Goal: Transaction & Acquisition: Purchase product/service

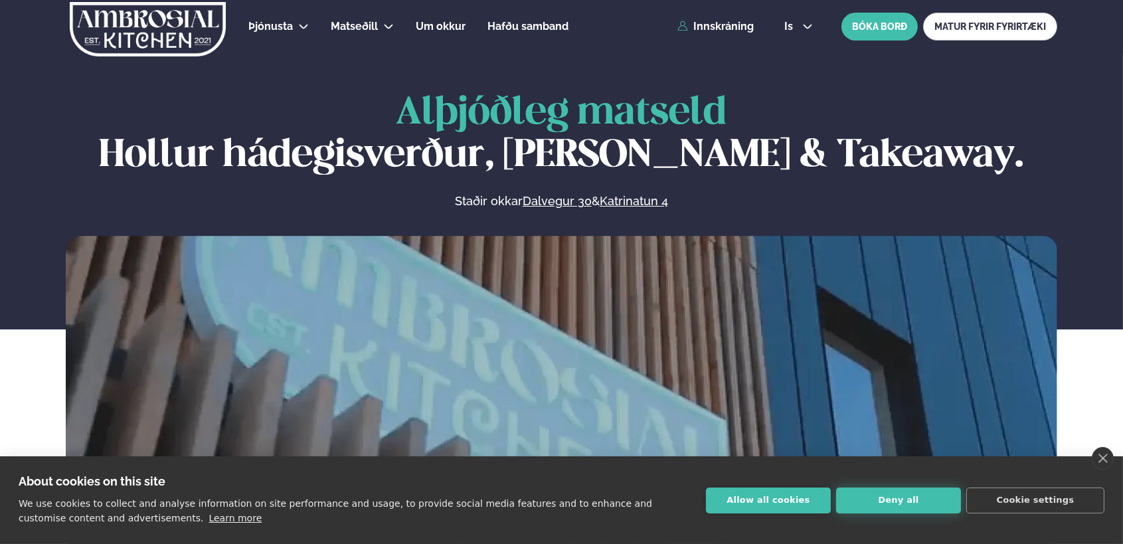
click at [943, 498] on button "Deny all" at bounding box center [898, 501] width 125 height 26
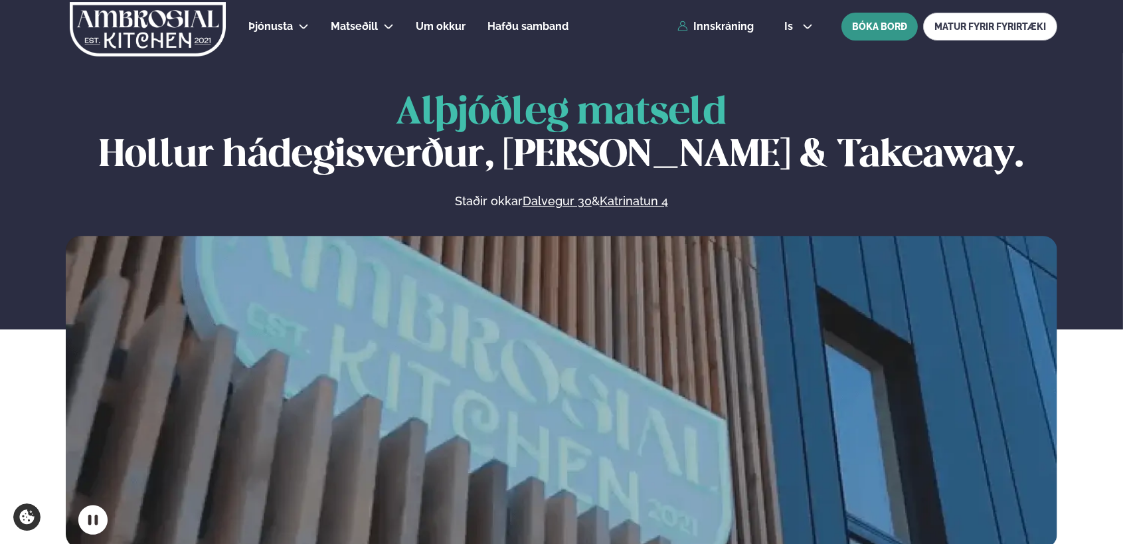
click at [877, 34] on button "BÓKA BORÐ" at bounding box center [880, 27] width 76 height 28
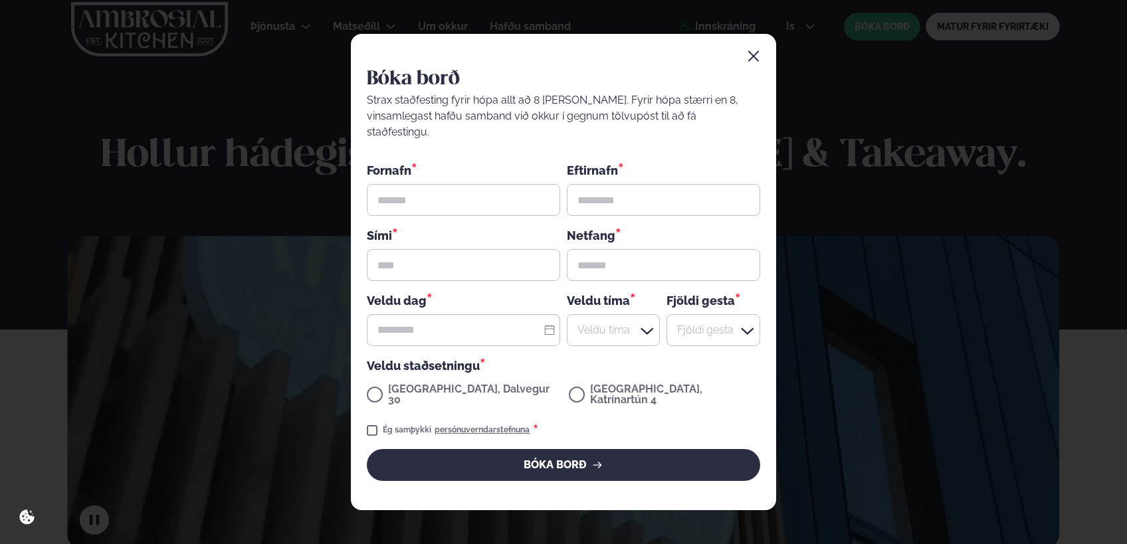
click at [741, 70] on div "Bóka borð Strax staðfesting fyrir hópa allt að 8 [PERSON_NAME]. Fyrir hópa stær…" at bounding box center [563, 272] width 425 height 476
click at [757, 63] on icon "button" at bounding box center [753, 56] width 13 height 13
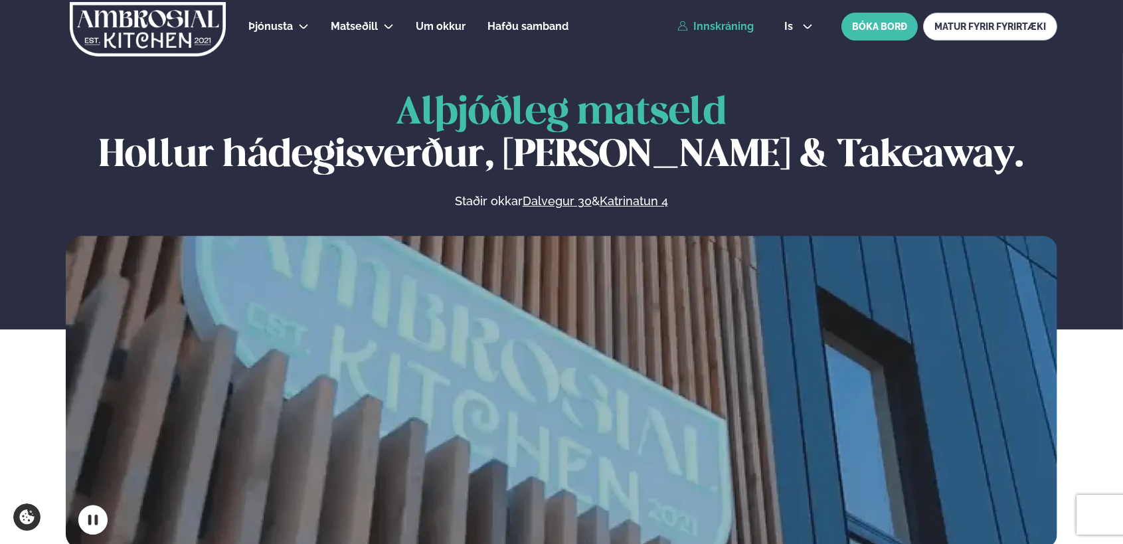
click at [736, 26] on link "Innskráning" at bounding box center [716, 27] width 76 height 12
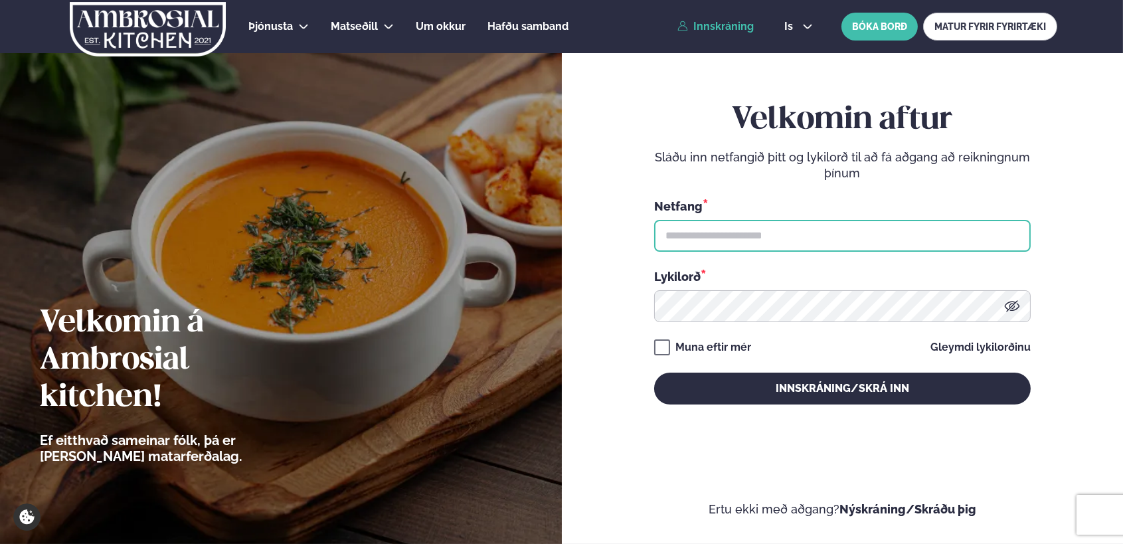
type input "**********"
click at [745, 237] on input "**********" at bounding box center [842, 236] width 377 height 32
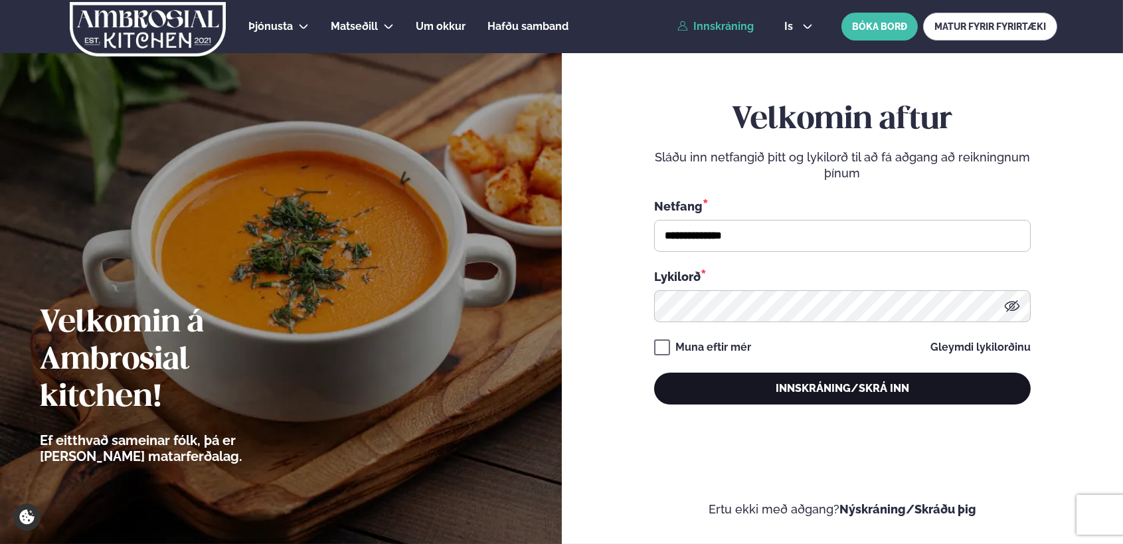
click at [725, 378] on button "Innskráning/Skrá inn" at bounding box center [842, 389] width 377 height 32
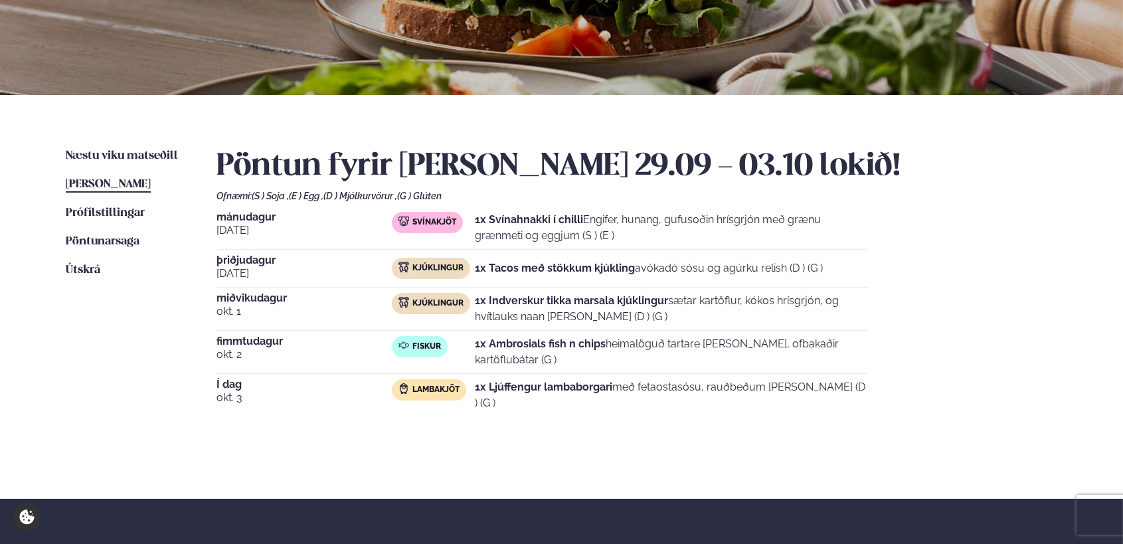
scroll to position [199, 0]
click at [119, 149] on link "Næstu [PERSON_NAME] matseðill Næsta vika" at bounding box center [122, 155] width 112 height 16
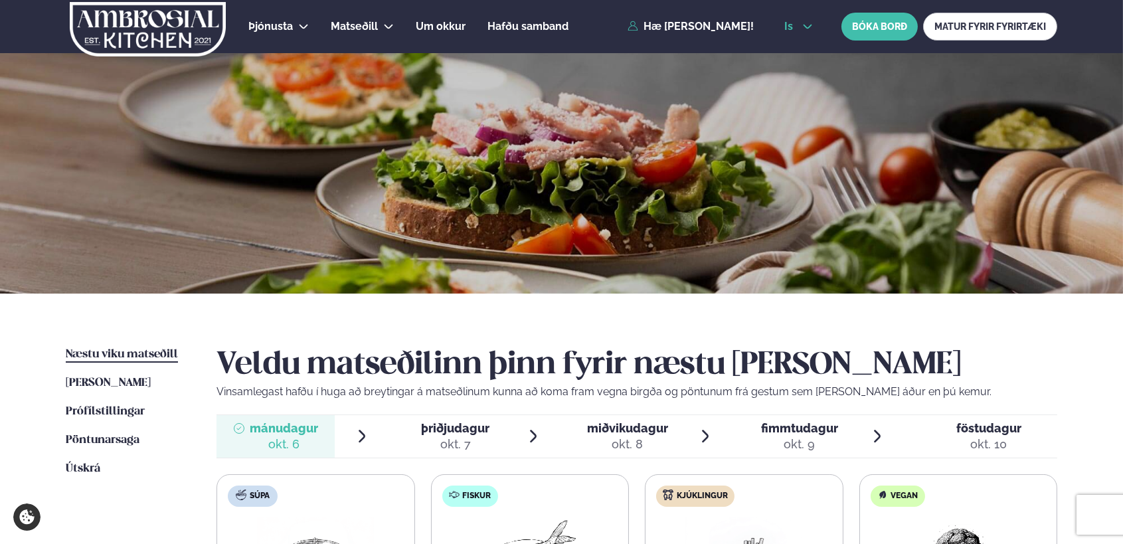
click at [803, 25] on icon at bounding box center [807, 26] width 11 height 11
click at [800, 50] on link "en" at bounding box center [799, 50] width 50 height 27
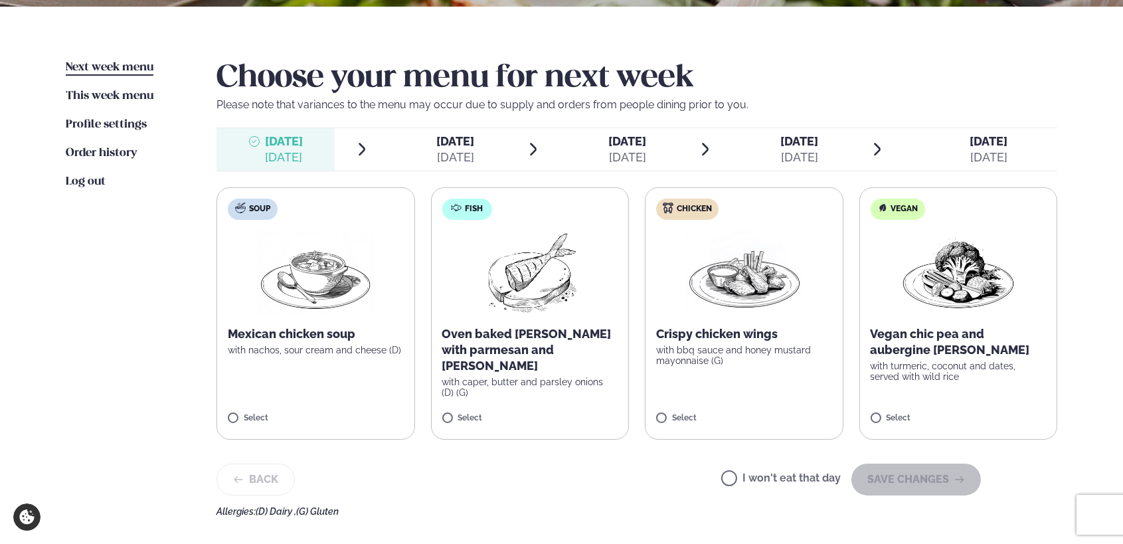
scroll to position [288, 0]
click at [463, 153] on div "[DATE]" at bounding box center [456, 157] width 38 height 16
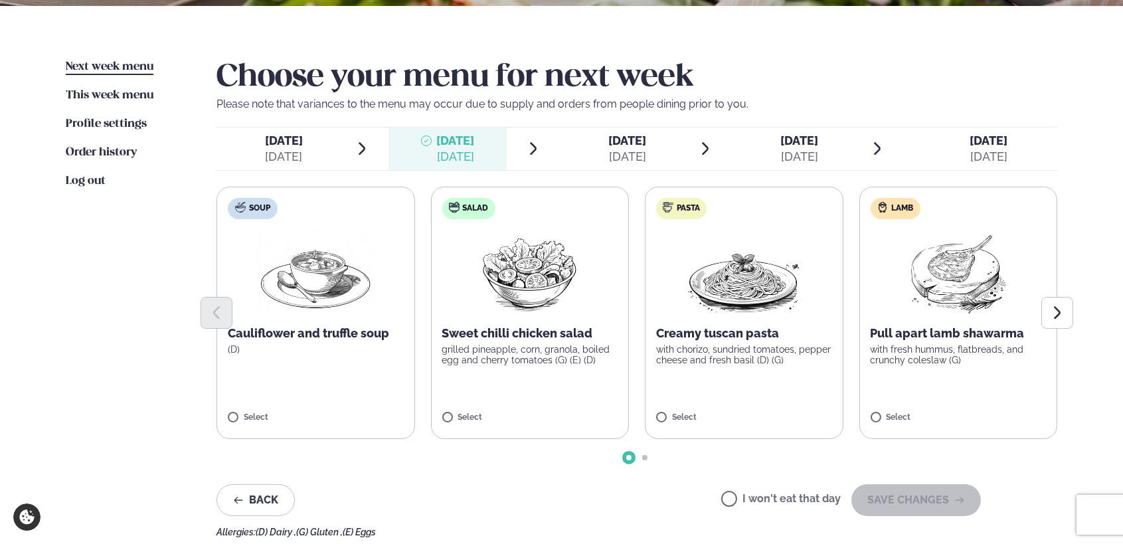
click at [646, 457] on span "Go to slide 2" at bounding box center [644, 457] width 5 height 5
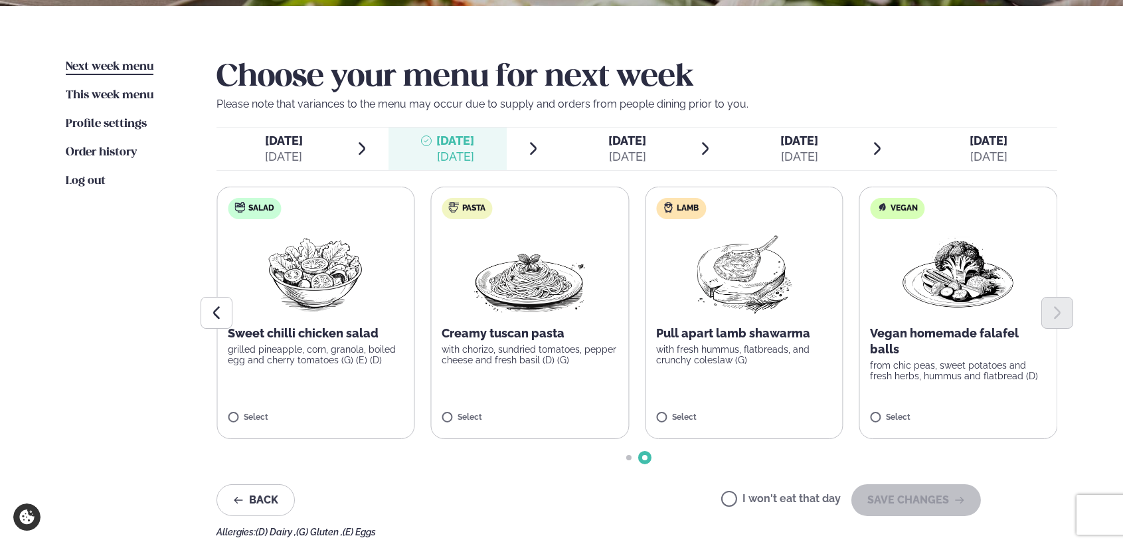
click at [626, 456] on span "Go to slide 1" at bounding box center [628, 457] width 5 height 5
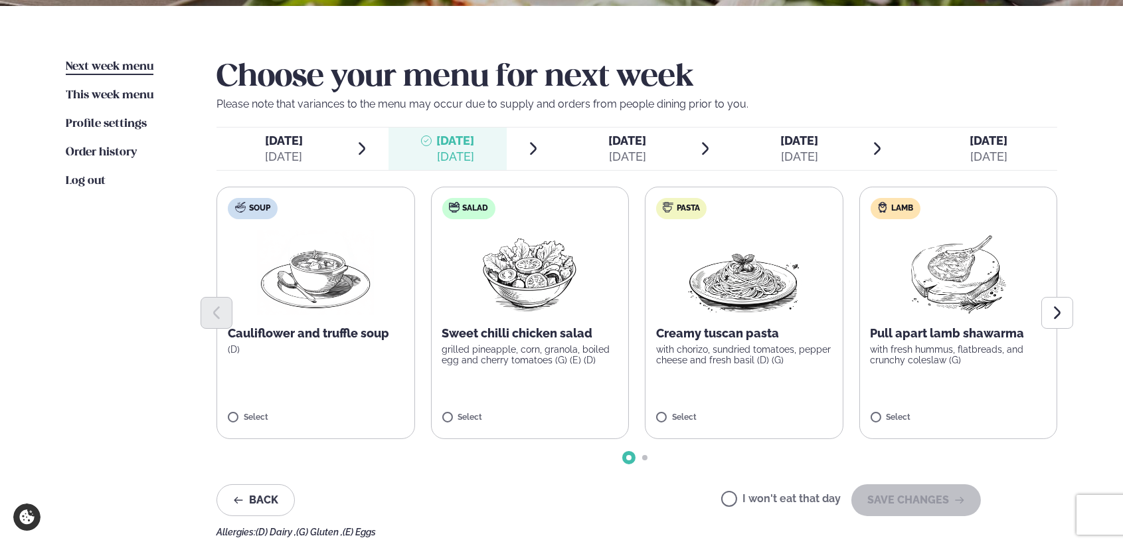
click at [646, 149] on div "[DATE]" at bounding box center [627, 157] width 38 height 16
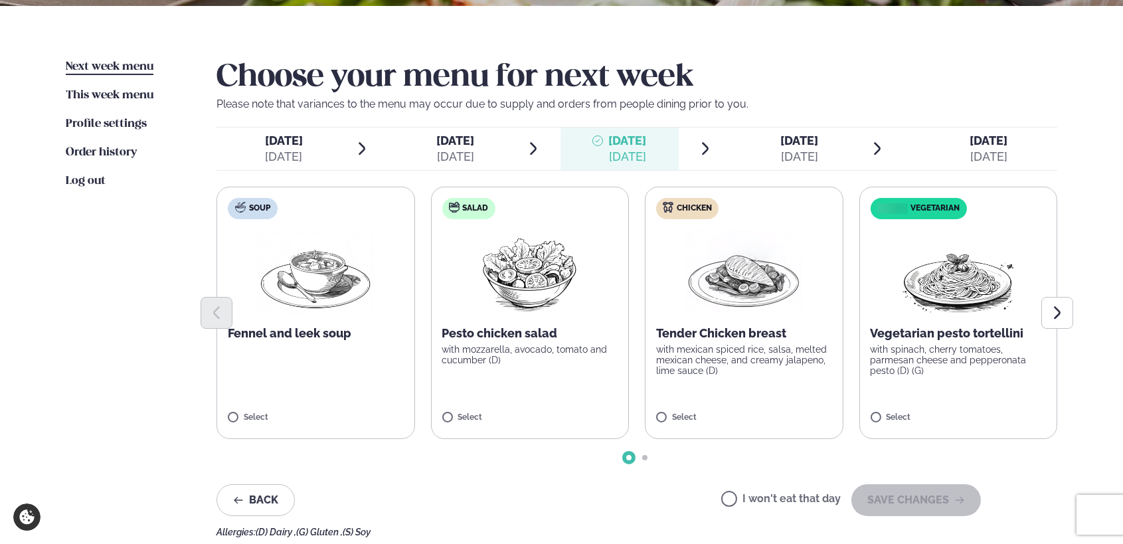
click at [643, 456] on span "Go to slide 2" at bounding box center [644, 457] width 5 height 5
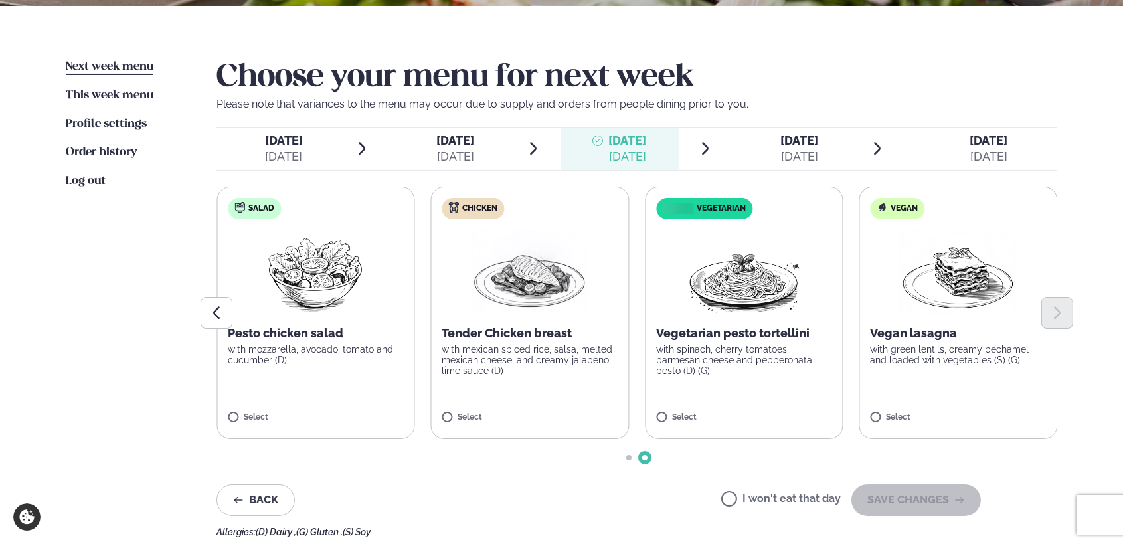
click at [629, 456] on span "Go to slide 1" at bounding box center [628, 457] width 5 height 5
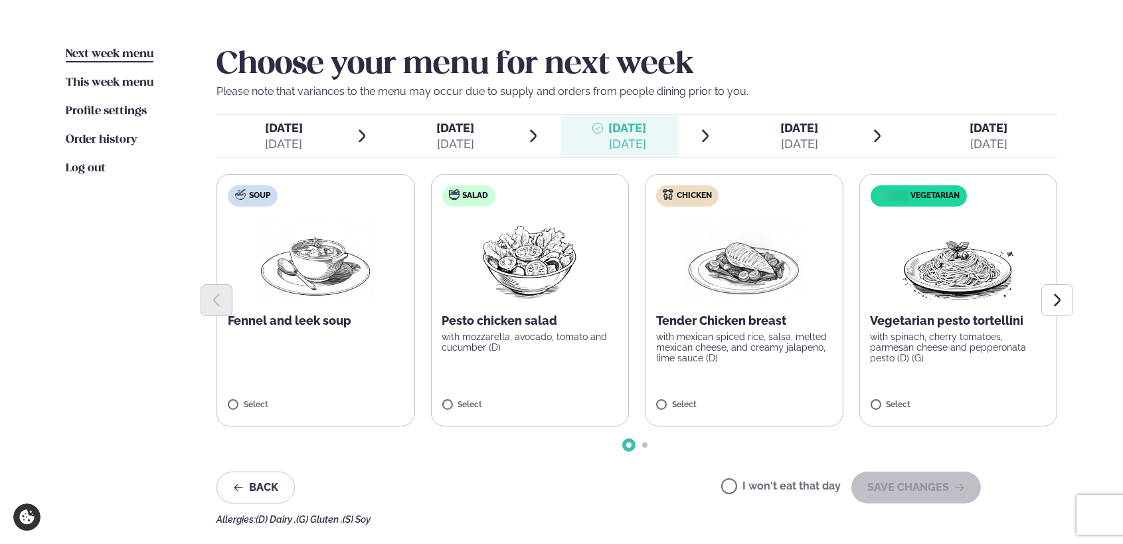
scroll to position [310, 0]
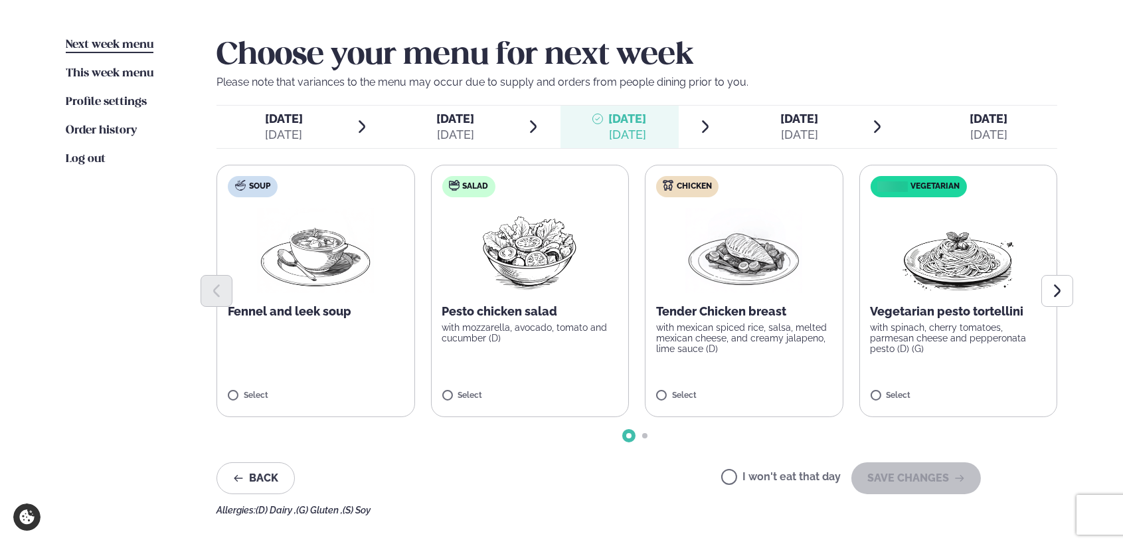
click at [795, 128] on div "[DATE]" at bounding box center [799, 135] width 38 height 16
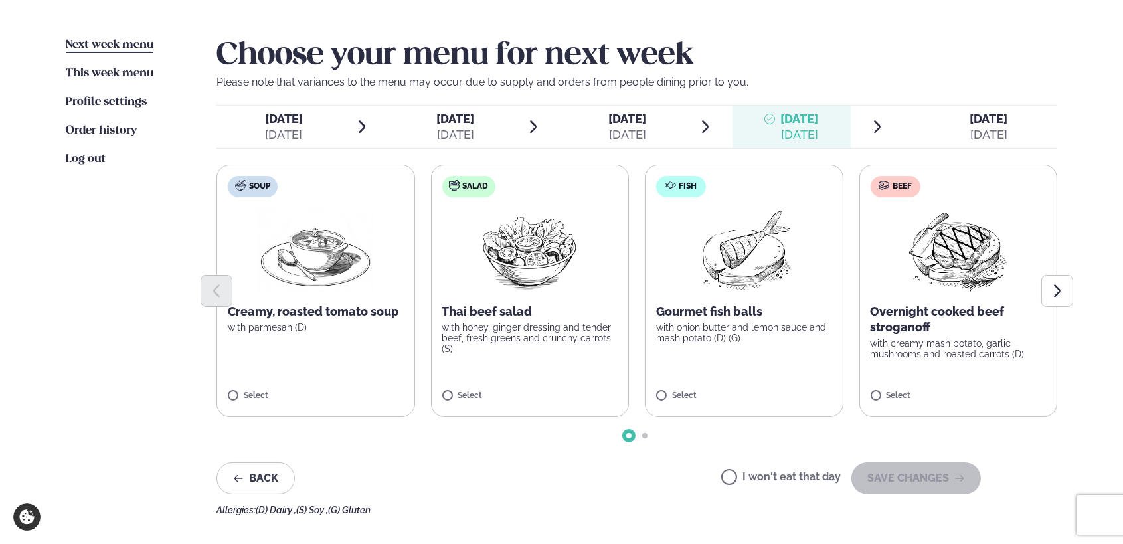
click at [975, 126] on div "[DATE] Fri." at bounding box center [989, 119] width 38 height 16
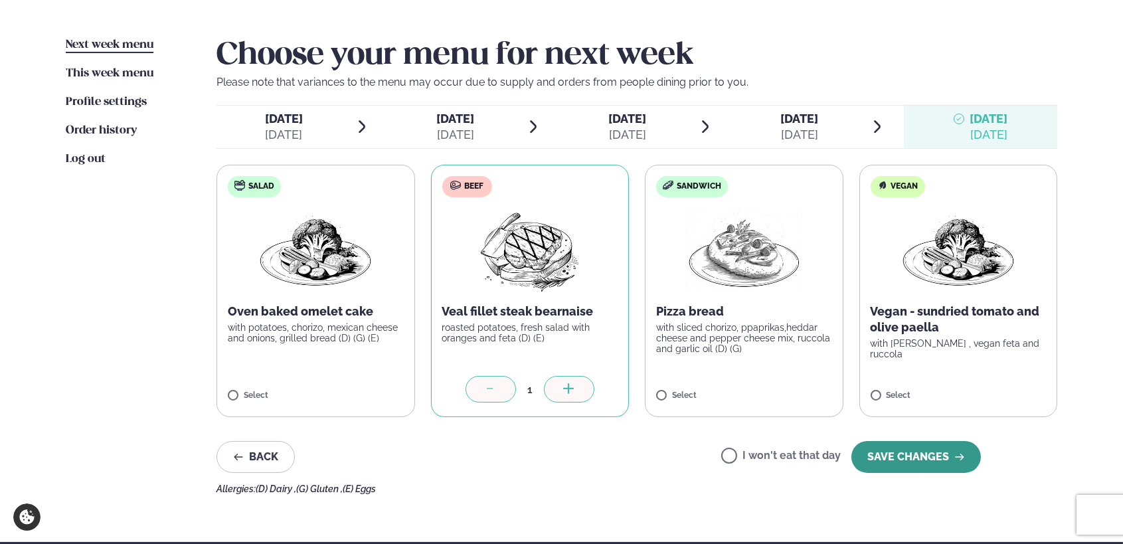
click at [932, 452] on button "SAVE CHANGES" at bounding box center [917, 457] width 130 height 32
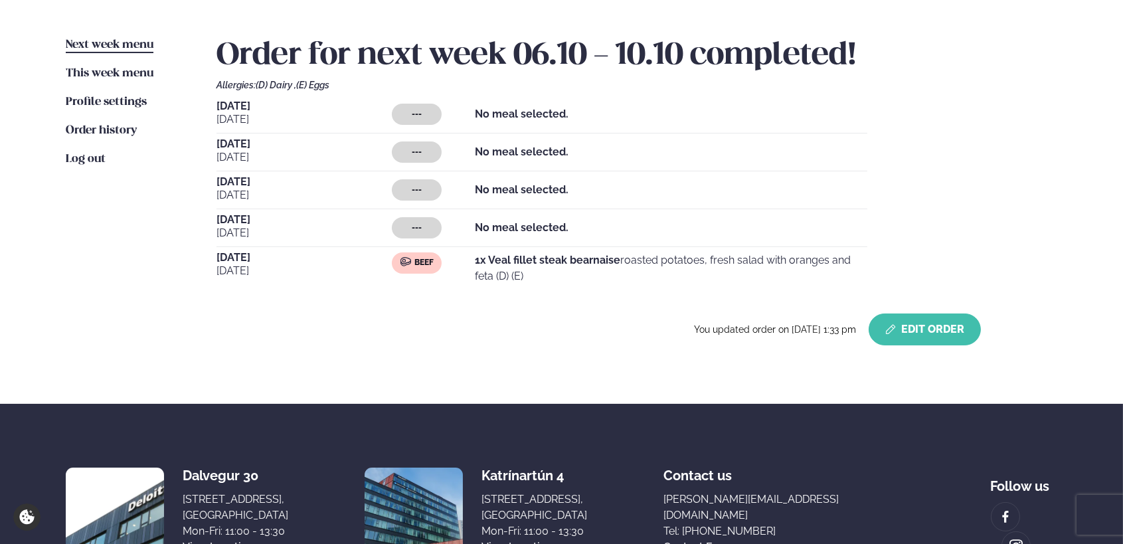
click at [938, 321] on button "Edit Order" at bounding box center [925, 330] width 112 height 32
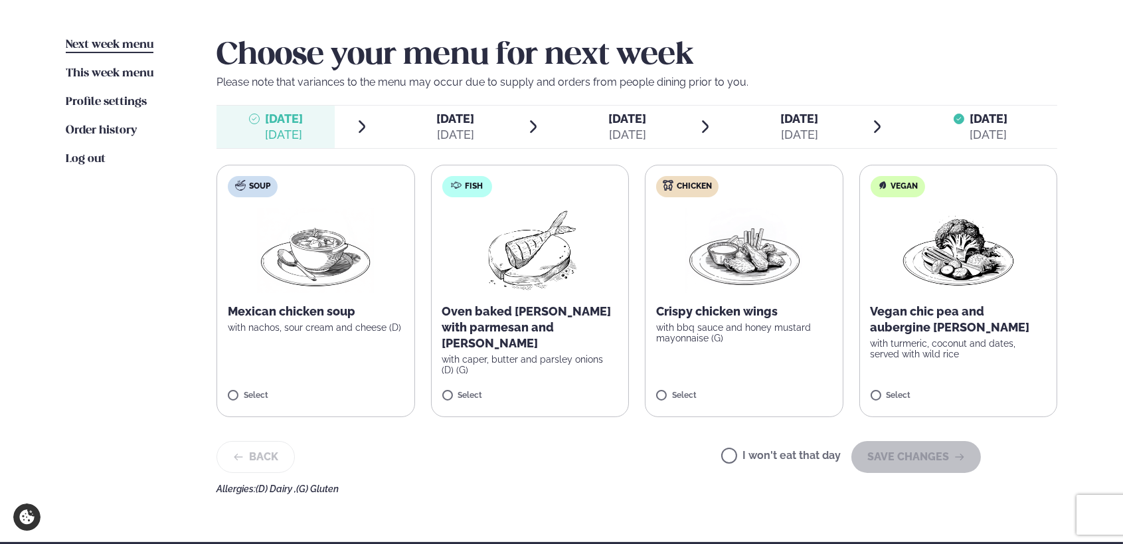
click at [794, 131] on div "[DATE]" at bounding box center [799, 135] width 38 height 16
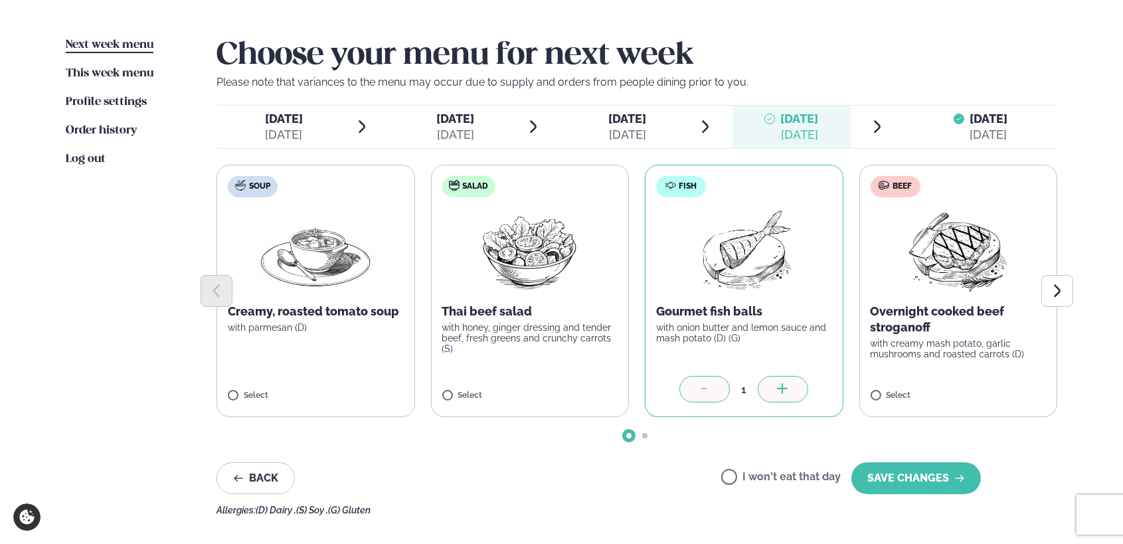
click at [642, 137] on div "[DATE]" at bounding box center [627, 135] width 38 height 16
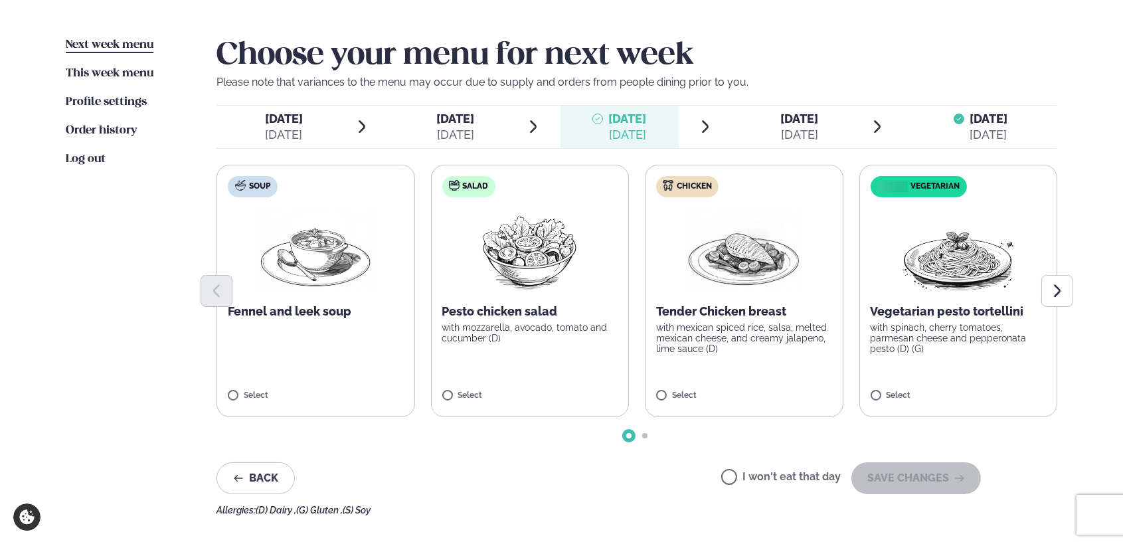
click at [850, 136] on span "[DATE] [DATE]" at bounding box center [792, 127] width 118 height 43
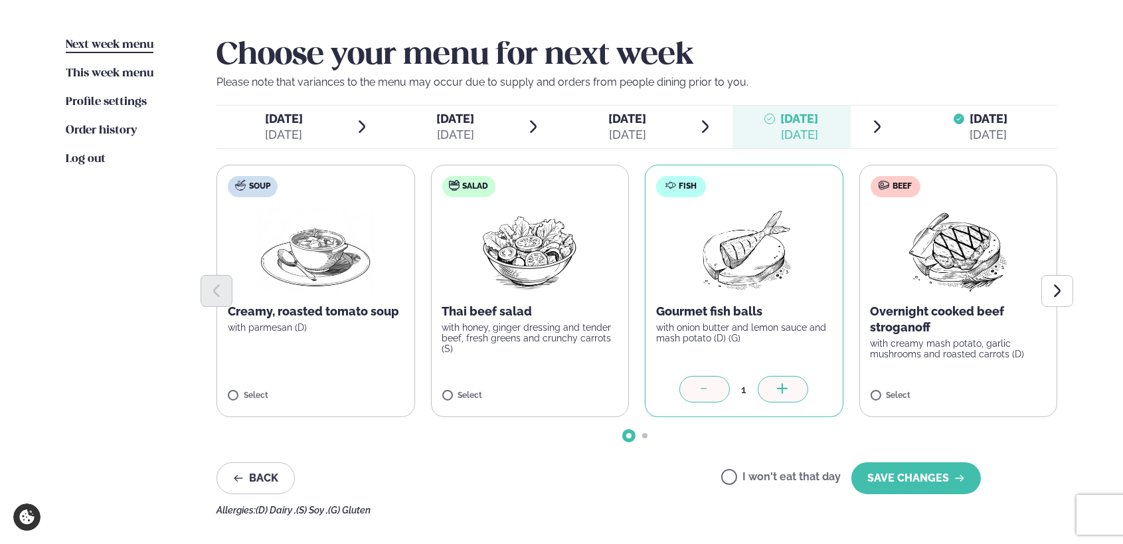
click at [663, 139] on span "[DATE] [DATE]" at bounding box center [620, 127] width 118 height 43
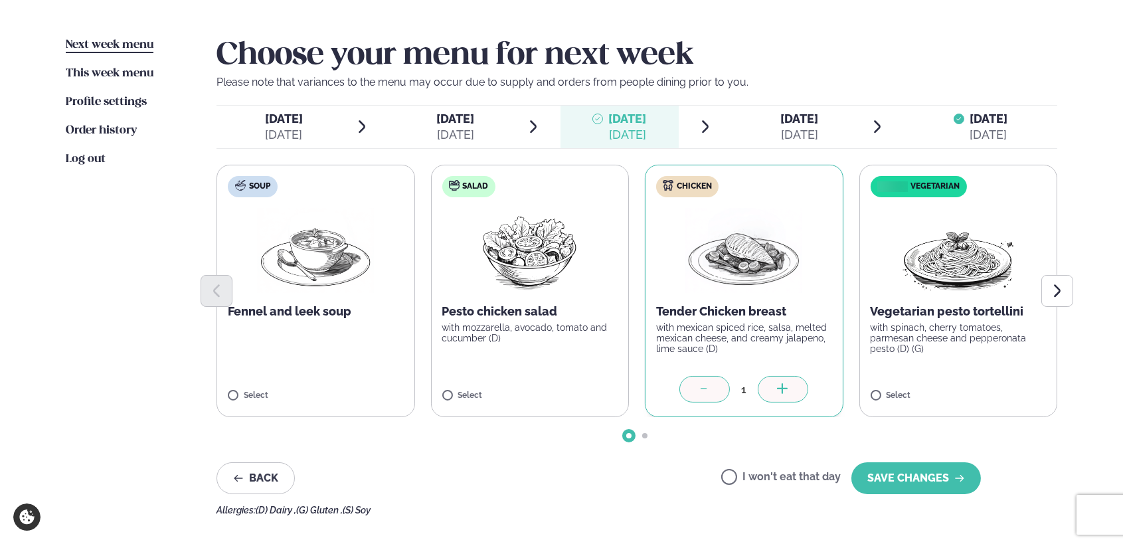
click at [481, 132] on span "[DATE] [DATE]" at bounding box center [448, 127] width 118 height 43
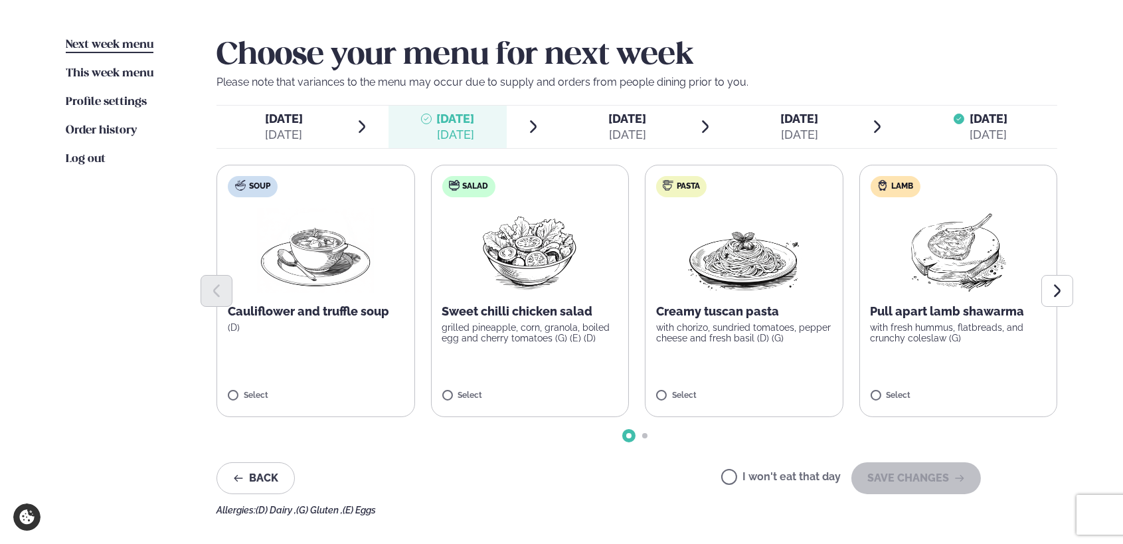
click at [955, 354] on label "Lamb Pull apart lamb shawarma with fresh hummus, flatbreads, and crunchy colesl…" at bounding box center [959, 291] width 199 height 252
click at [292, 133] on div "[DATE]" at bounding box center [284, 135] width 38 height 16
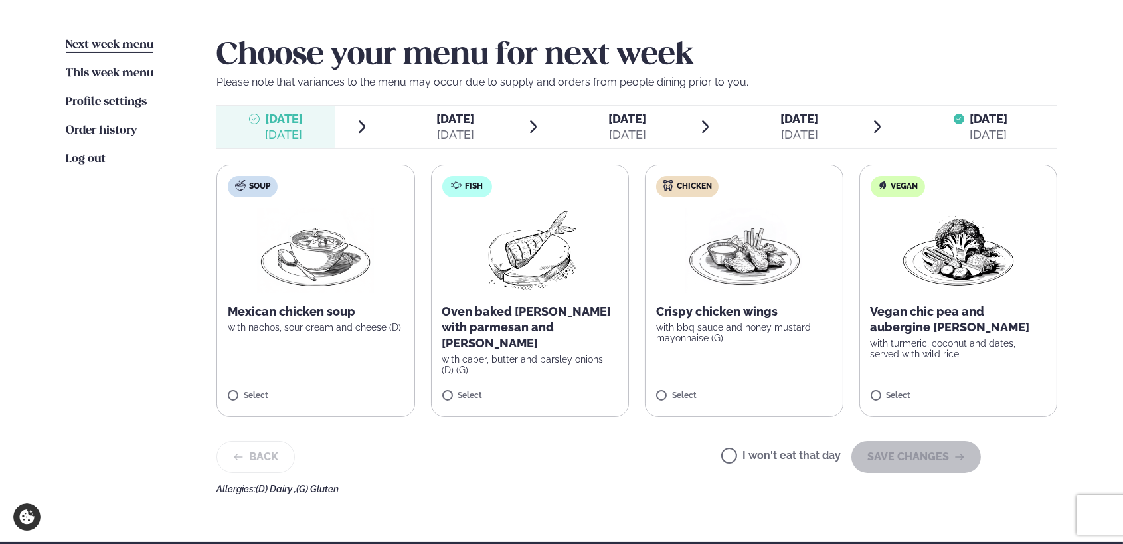
click at [701, 386] on label "Chicken Crispy chicken wings with bbq sauce and honey mustard mayonnaise (G) Se…" at bounding box center [744, 291] width 199 height 252
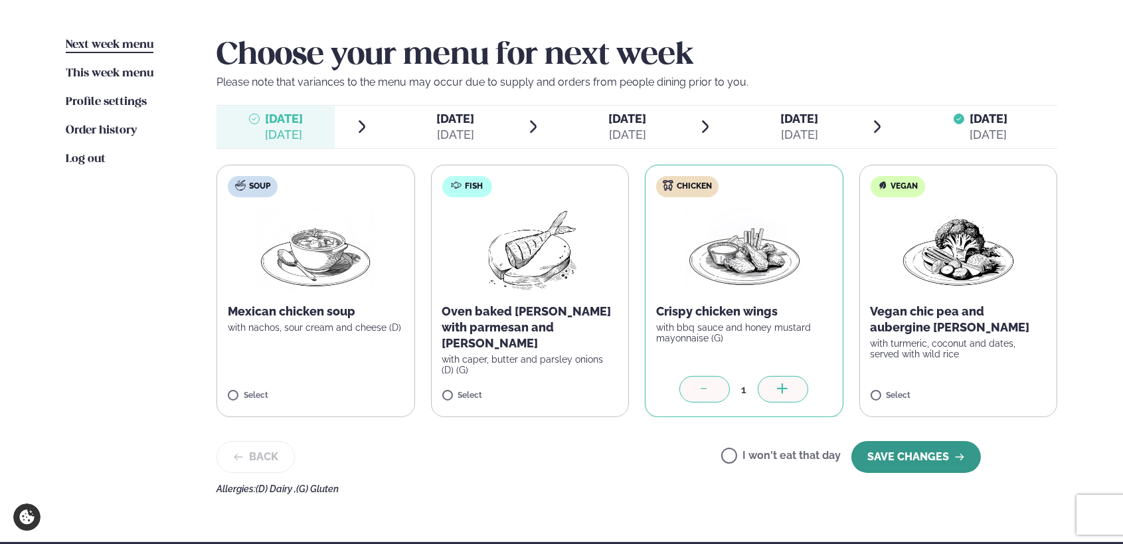
click at [906, 459] on button "SAVE CHANGES" at bounding box center [917, 457] width 130 height 32
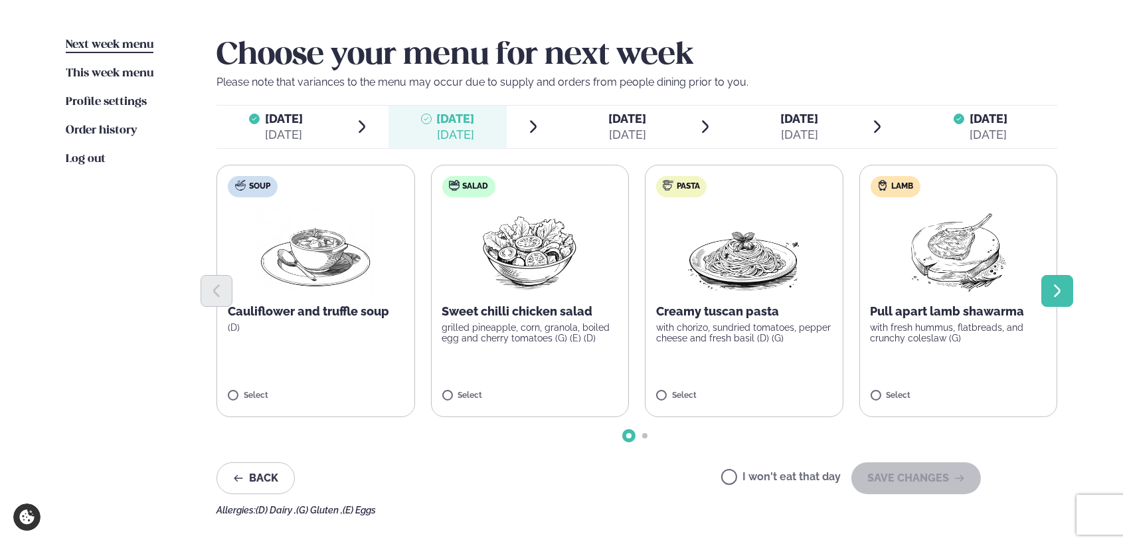
click at [1049, 298] on button "Next slide" at bounding box center [1058, 291] width 32 height 32
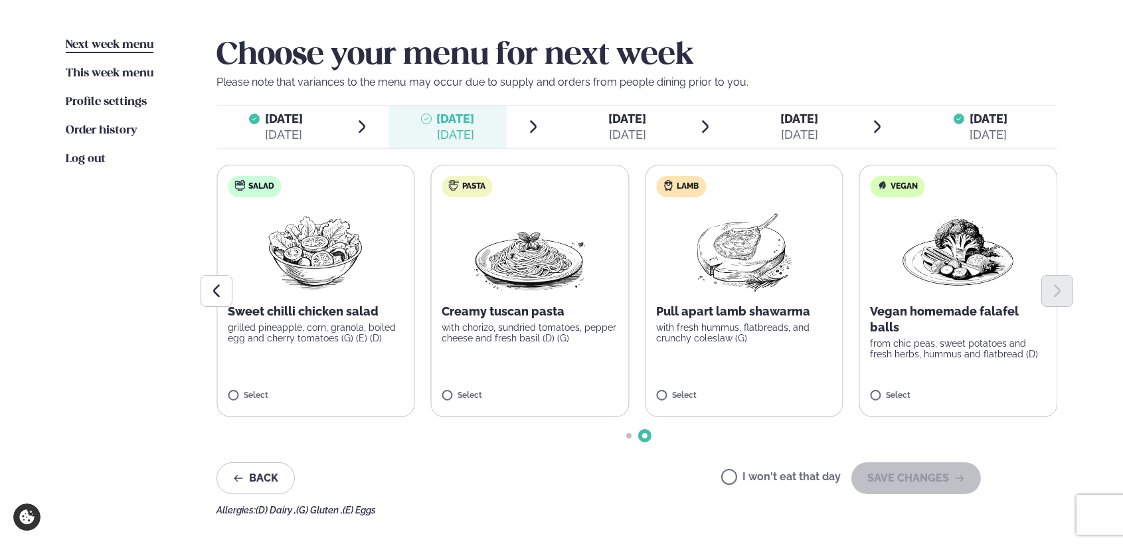
click at [475, 132] on div "[DATE]" at bounding box center [456, 135] width 38 height 16
click at [221, 288] on icon "Previous slide" at bounding box center [217, 291] width 16 height 16
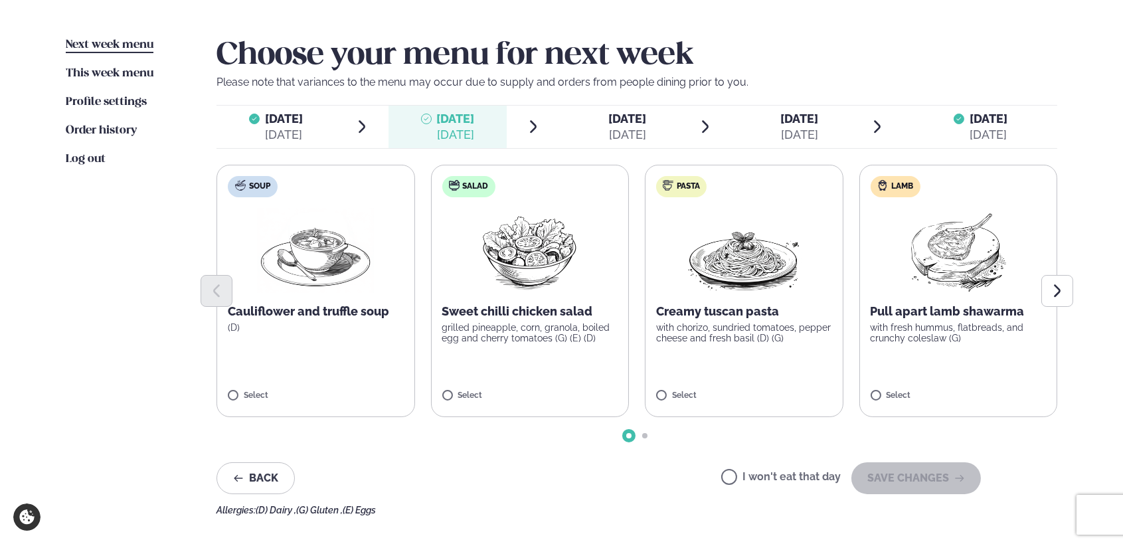
click at [937, 288] on div at bounding box center [637, 291] width 841 height 32
click at [911, 484] on button "SAVE CHANGES" at bounding box center [917, 478] width 130 height 32
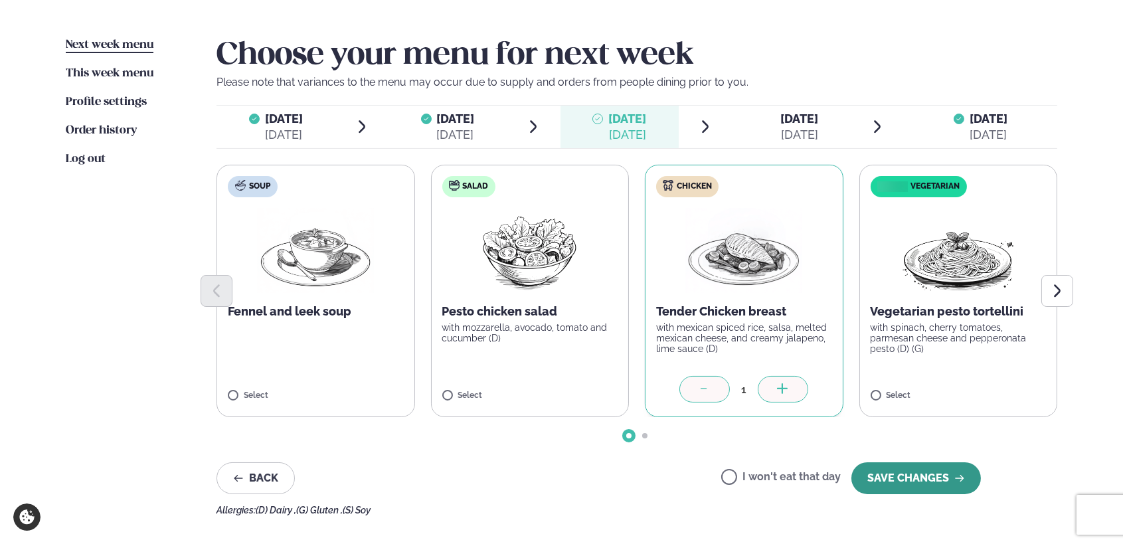
click at [914, 469] on button "SAVE CHANGES" at bounding box center [917, 478] width 130 height 32
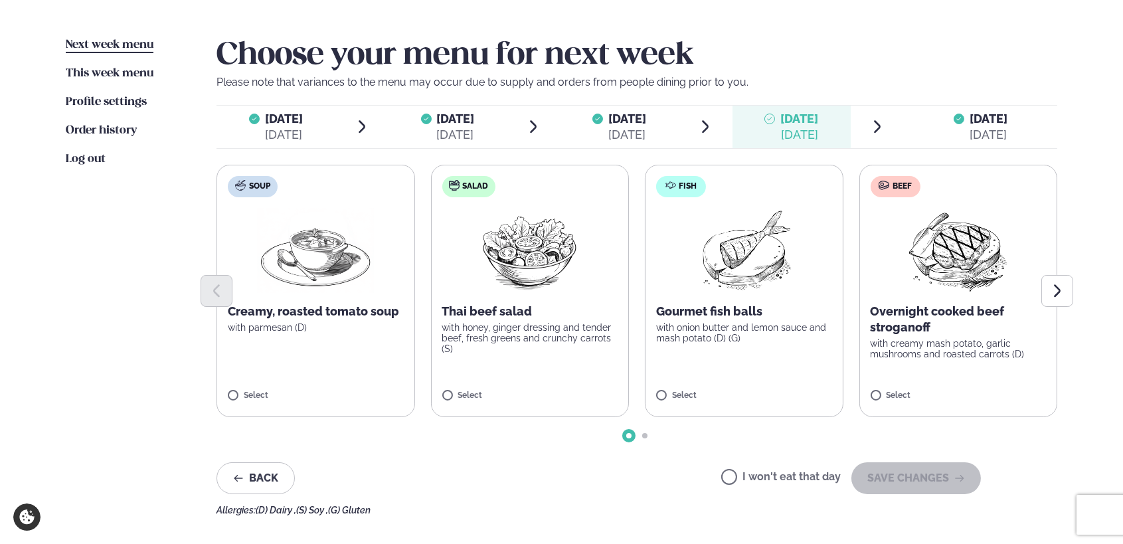
click at [660, 402] on div "Select" at bounding box center [744, 398] width 176 height 15
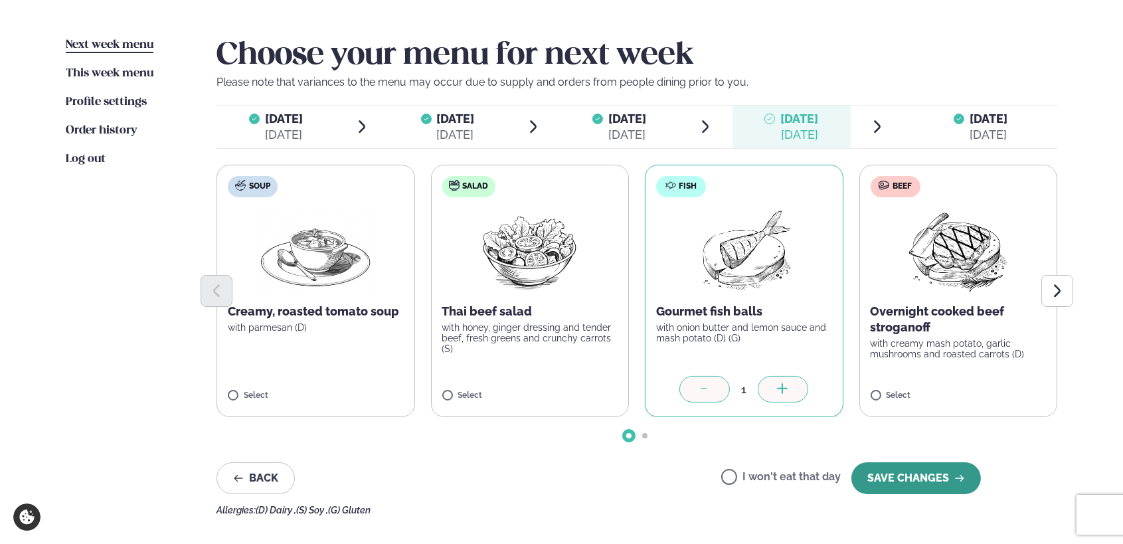
click at [936, 474] on button "SAVE CHANGES" at bounding box center [917, 478] width 130 height 32
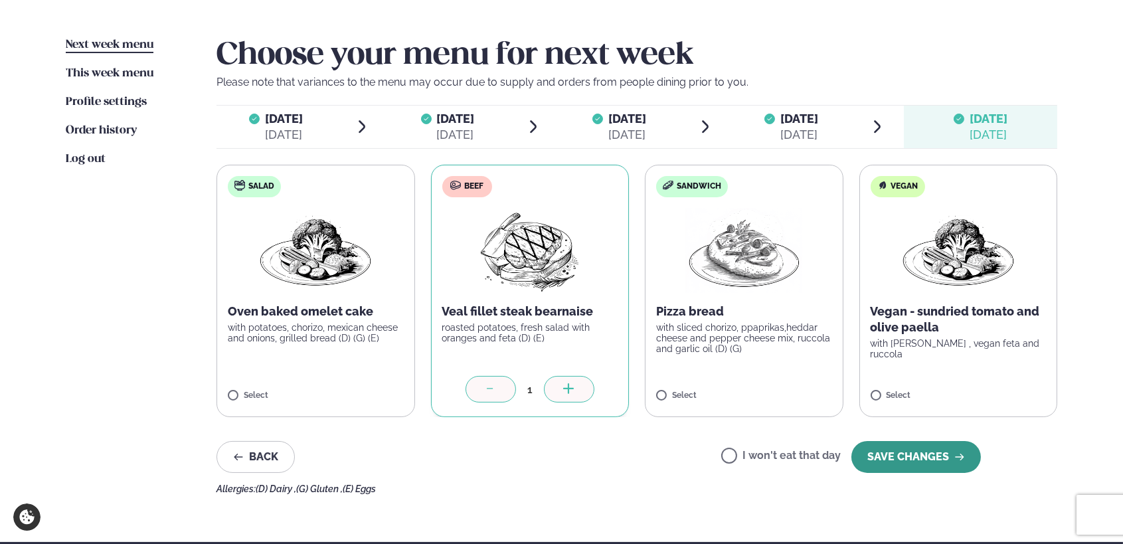
click at [936, 461] on button "SAVE CHANGES" at bounding box center [917, 457] width 130 height 32
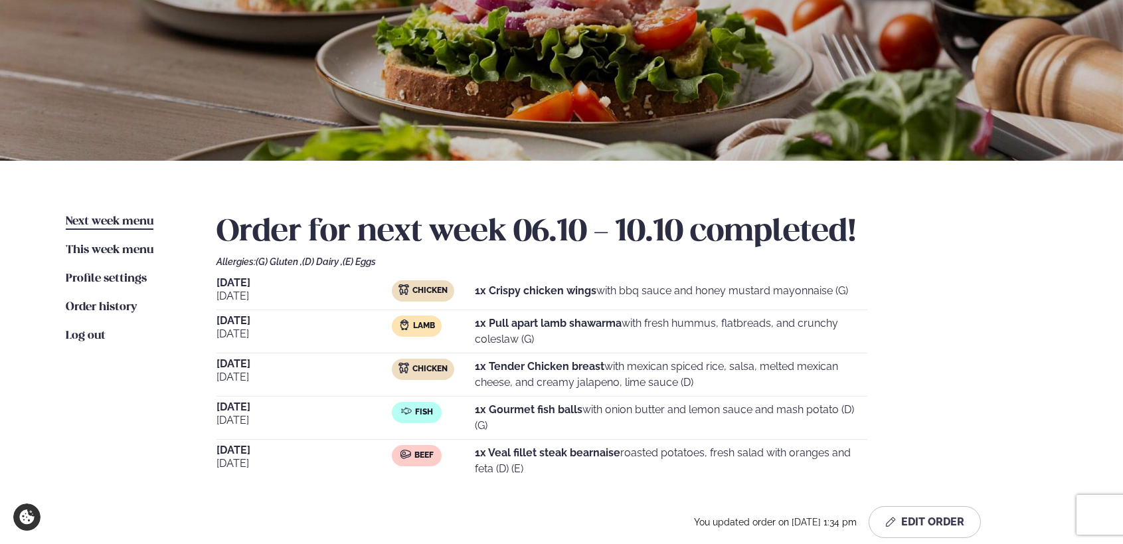
scroll to position [0, 0]
